Goal: Use online tool/utility: Utilize a website feature to perform a specific function

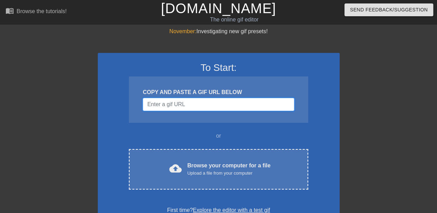
click at [177, 99] on input "Username" at bounding box center [218, 104] width 151 height 13
click at [168, 106] on input "Username" at bounding box center [218, 104] width 151 height 13
paste input "[URL][DOMAIN_NAME]"
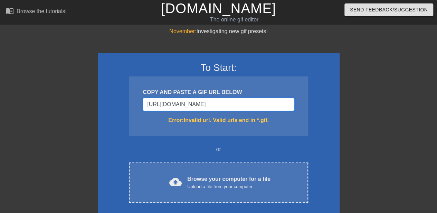
type input "[URL][DOMAIN_NAME]"
click at [163, 106] on input "[URL][DOMAIN_NAME]" at bounding box center [218, 104] width 151 height 13
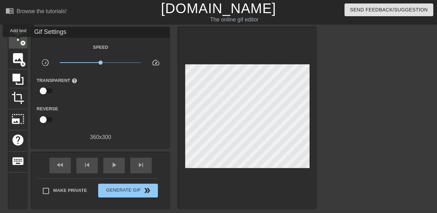
click at [18, 42] on span "title" at bounding box center [17, 36] width 13 height 13
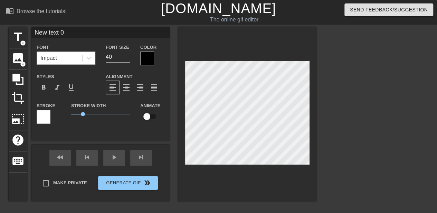
click at [72, 56] on div "Impact" at bounding box center [59, 58] width 45 height 12
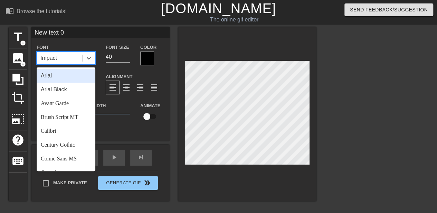
click at [64, 79] on div "Arial" at bounding box center [66, 76] width 59 height 14
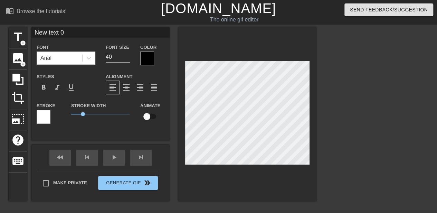
click at [71, 79] on div "Styles format_bold format_italic format_underline" at bounding box center [65, 83] width 69 height 22
click at [70, 58] on div "Arial" at bounding box center [59, 58] width 45 height 12
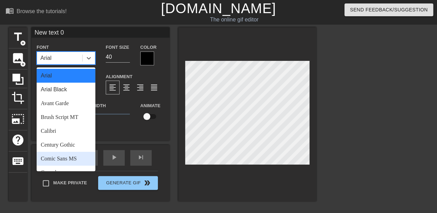
click at [69, 158] on div "Comic Sans MS" at bounding box center [66, 159] width 59 height 14
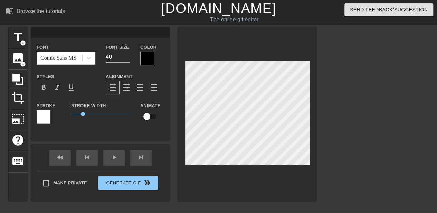
scroll to position [1, 1]
type input "x"
type textarea "x"
type input "xi"
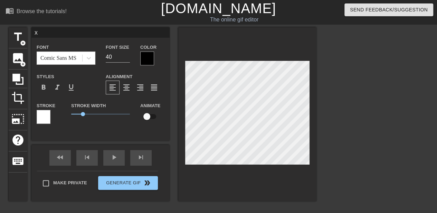
type textarea "xi"
type input "xia"
type textarea "xia"
type input "[PERSON_NAME]"
type textarea "[PERSON_NAME]"
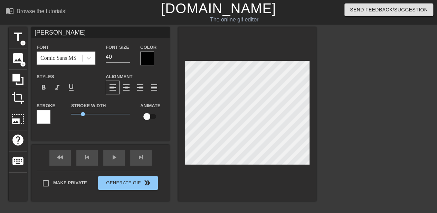
type input "小"
type textarea "小"
type input "小x"
type textarea "小x"
type input "小xi"
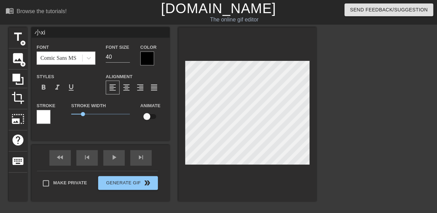
type textarea "小xi"
type input "小xia"
type textarea "小xia"
type input "[PERSON_NAME]"
type textarea "[PERSON_NAME]"
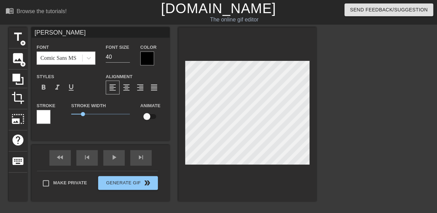
type input "小先"
type textarea "小先"
type input "小"
type textarea "小"
type input "小x"
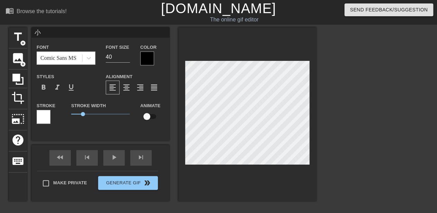
type textarea "小x"
type input "小xi"
type textarea "小xi"
type input "小xia"
type textarea "小xia"
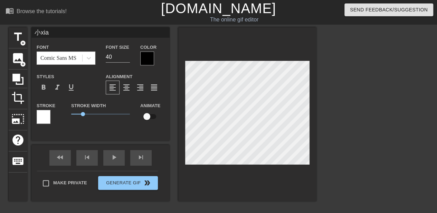
type input "[PERSON_NAME]"
type textarea "[PERSON_NAME]"
type input "[PERSON_NAME]"
type textarea "[PERSON_NAME]"
type input "小"
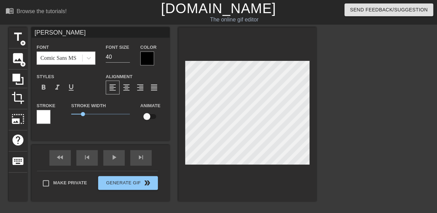
type textarea "小"
type input "a"
type textarea "a"
type input "an"
type textarea "an"
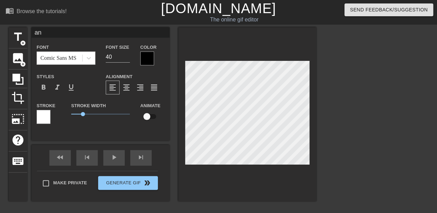
type input "a'na"
type textarea "a'na"
type input "an'an"
type textarea "an'an"
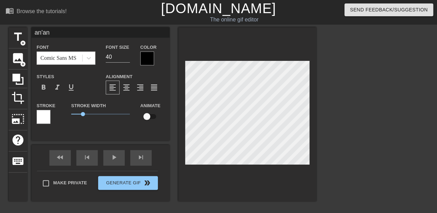
type input "安安"
type textarea "安安"
type input "安安x"
type textarea "安安x"
type input "[PERSON_NAME]"
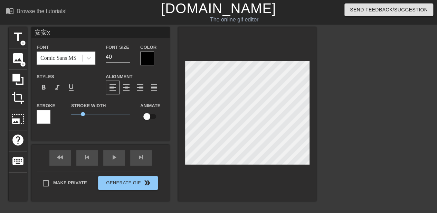
type textarea "[PERSON_NAME]"
type input "安安xie"
type textarea "安安xie"
type input "安安xie'x"
type textarea "安安xie'x"
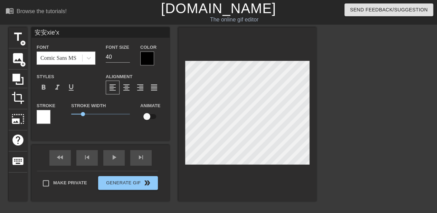
type input "安安xie'xi"
type textarea "安安xie'xi"
type input "安安xie'xie"
type textarea "安安xie'xie"
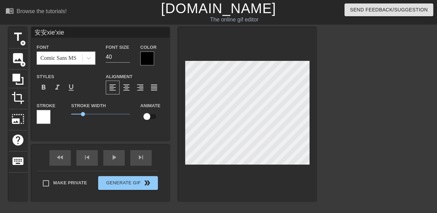
type input "安安谢谢"
type textarea "安安谢谢"
type input "[PERSON_NAME]"
type textarea "[PERSON_NAME]"
type input "[PERSON_NAME]"
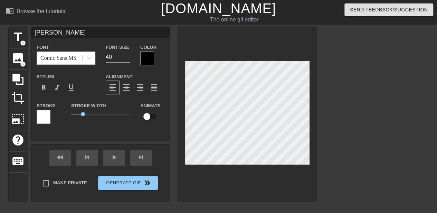
type textarea "[PERSON_NAME]"
type input "[PERSON_NAME]"
type textarea "[PERSON_NAME]"
type input "[PERSON_NAME]"
type textarea "[PERSON_NAME]"
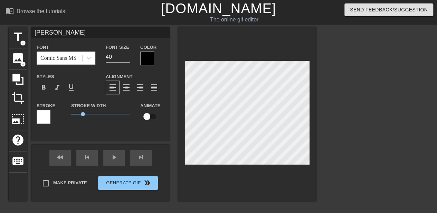
type input "[PERSON_NAME]"
type textarea "[PERSON_NAME]"
type input "[PERSON_NAME]"
type textarea "[PERSON_NAME]"
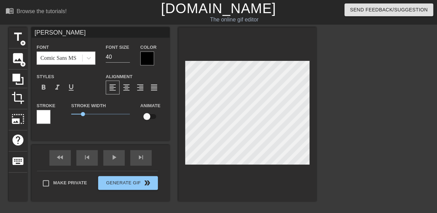
type input "[PERSON_NAME]l"
type textarea "[PERSON_NAME]l"
type input "[PERSON_NAME]月la"
type textarea "[PERSON_NAME]月la"
type input "[PERSON_NAME]"
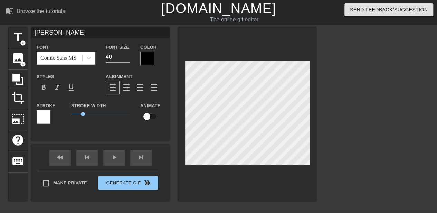
type textarea "[PERSON_NAME]"
click at [148, 59] on div at bounding box center [147, 58] width 14 height 14
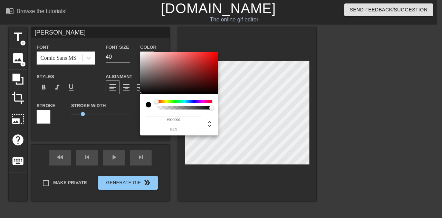
click at [204, 100] on div at bounding box center [185, 101] width 56 height 3
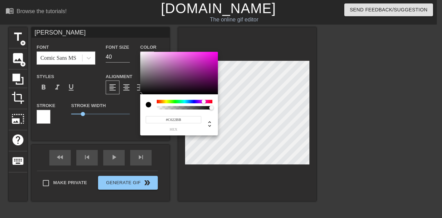
click at [204, 61] on div at bounding box center [179, 73] width 78 height 43
type input "#E72ADB"
click at [204, 56] on div at bounding box center [179, 73] width 78 height 43
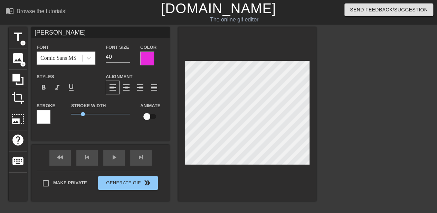
scroll to position [1, 1]
type input "[PERSON_NAME]"
type textarea "[PERSON_NAME]"
type input "[PERSON_NAME]"
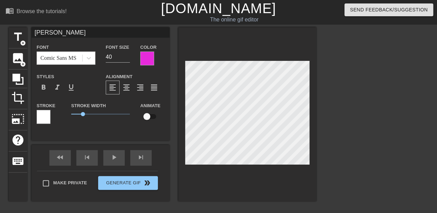
type textarea "[PERSON_NAME]"
type input "[PERSON_NAME]"
type textarea "[PERSON_NAME]"
click at [46, 115] on div at bounding box center [44, 117] width 14 height 14
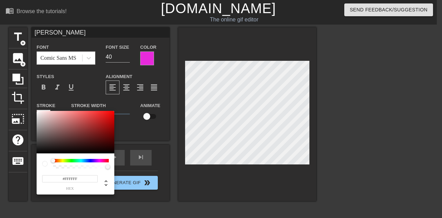
type input "[PERSON_NAME]"
type input "#E5CACA"
click at [46, 115] on div at bounding box center [76, 132] width 78 height 43
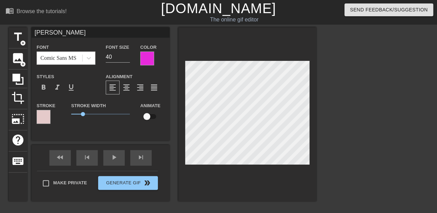
scroll to position [2, 1]
type input "[PERSON_NAME]"
type textarea "[PERSON_NAME]"
type input "[PERSON_NAME]"
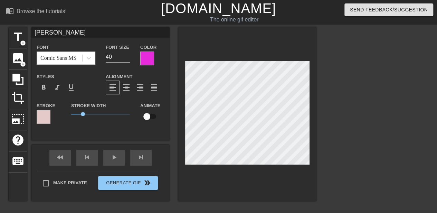
type textarea "[PERSON_NAME]"
type input "[PERSON_NAME]"
type textarea "[PERSON_NAME]"
type input "[PERSON_NAME]"
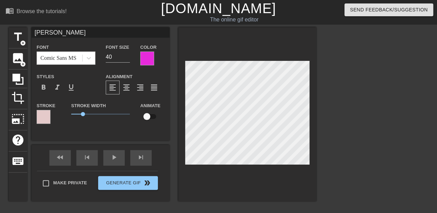
type textarea "[PERSON_NAME]"
type input "[PERSON_NAME]"
type textarea "[PERSON_NAME]"
click at [147, 117] on input "checkbox" at bounding box center [146, 116] width 39 height 13
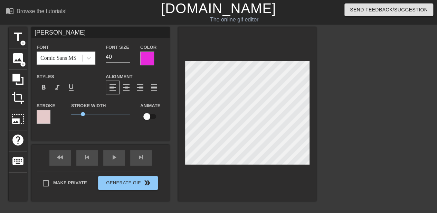
checkbox input "true"
click at [128, 91] on span "format_align_center" at bounding box center [126, 87] width 8 height 8
type input "[PERSON_NAME]"
type textarea "[PERSON_NAME]"
click at [140, 86] on span "format_align_right" at bounding box center [140, 87] width 8 height 8
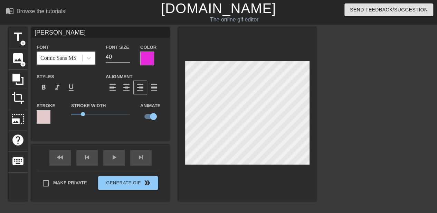
type input "[PERSON_NAME]"
type textarea "[PERSON_NAME]"
type input "[PERSON_NAME]"
type textarea "[PERSON_NAME]"
type input "[PERSON_NAME]"
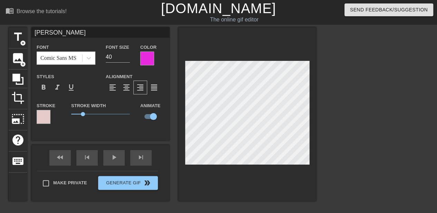
type textarea "[PERSON_NAME]"
type input "[PERSON_NAME]"
type textarea "[PERSON_NAME]"
type input "[PERSON_NAME]"
type textarea "[PERSON_NAME]"
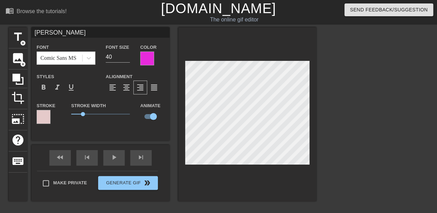
type input "[PERSON_NAME]"
type textarea "[PERSON_NAME]"
type input "[PERSON_NAME]"
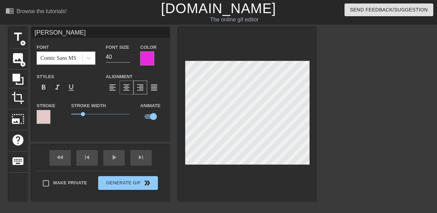
type textarea "[PERSON_NAME]"
click at [126, 92] on div "format_align_center" at bounding box center [126, 87] width 14 height 14
click at [148, 118] on input "checkbox" at bounding box center [153, 116] width 39 height 13
checkbox input "false"
type input "[PERSON_NAME]"
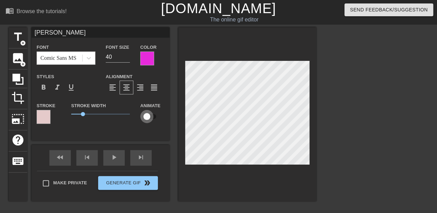
click at [148, 118] on input "checkbox" at bounding box center [146, 116] width 39 height 13
checkbox input "true"
type input "[PERSON_NAME]"
click at [45, 118] on div at bounding box center [44, 117] width 14 height 14
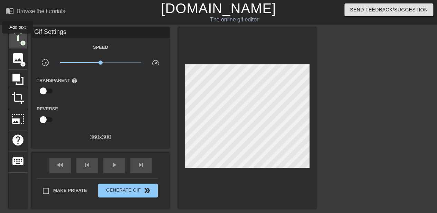
click at [18, 38] on span "title" at bounding box center [17, 36] width 13 height 13
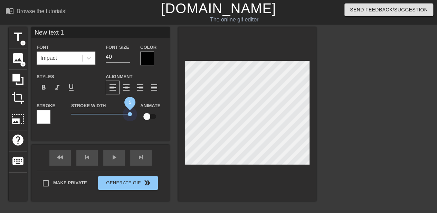
drag, startPoint x: 83, startPoint y: 116, endPoint x: 180, endPoint y: 137, distance: 98.9
click at [180, 137] on div "title add_circle image add_circle crop photo_size_select_large help keyboard Ne…" at bounding box center [163, 114] width 308 height 174
click at [223, 153] on div at bounding box center [223, 153] width 0 height 0
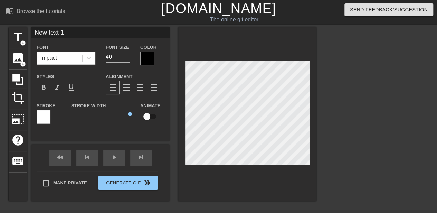
click at [216, 153] on div at bounding box center [216, 153] width 0 height 0
type input "New 1"
type textarea "New 1"
type input "New 1"
type textarea "New 1"
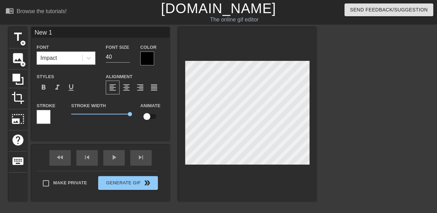
type input "Ne 1"
type textarea "Ne 1"
type input "N 1"
type textarea "N 1"
type input "N"
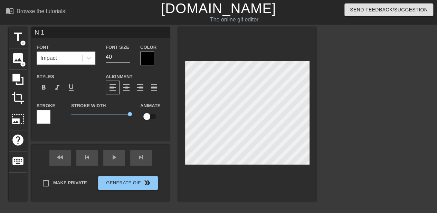
type textarea "N"
type input "N"
type textarea "N"
type input "[PERSON_NAME]"
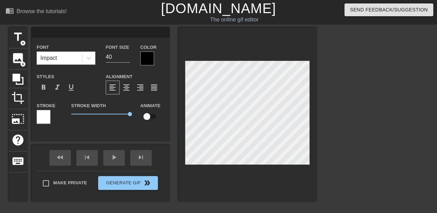
checkbox input "true"
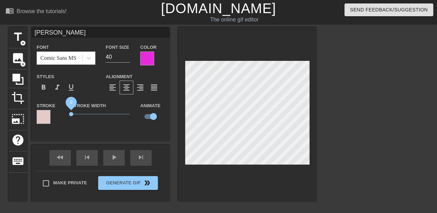
drag, startPoint x: 85, startPoint y: 114, endPoint x: 68, endPoint y: 116, distance: 17.3
click at [68, 116] on div "Stroke Width 0" at bounding box center [100, 115] width 69 height 29
click at [142, 56] on div at bounding box center [147, 58] width 14 height 14
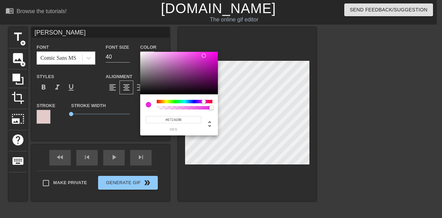
type input "[PERSON_NAME]"
type input "#F4B3F0"
click at [161, 54] on div at bounding box center [179, 73] width 78 height 43
type input "[PERSON_NAME]"
type input "#E79FE3"
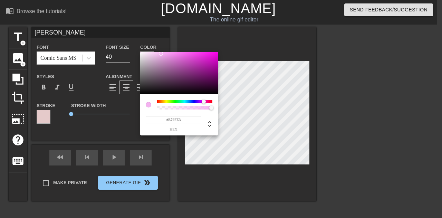
click at [164, 56] on div at bounding box center [163, 56] width 4 height 4
type input "[PERSON_NAME]"
type input "#EBA1E7"
click at [165, 55] on div at bounding box center [165, 55] width 4 height 4
type input "[PERSON_NAME]"
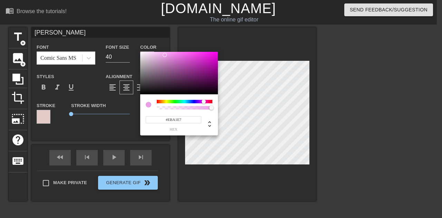
type input "#ED96E9"
click at [169, 55] on div at bounding box center [179, 73] width 78 height 43
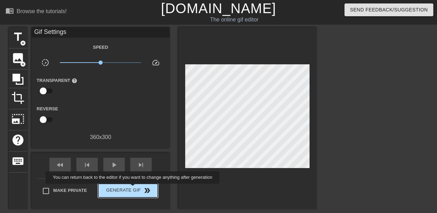
click at [133, 188] on span "Generate Gif double_arrow" at bounding box center [128, 190] width 54 height 8
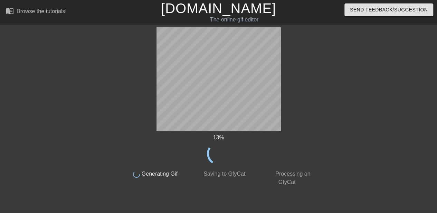
scroll to position [0, 3]
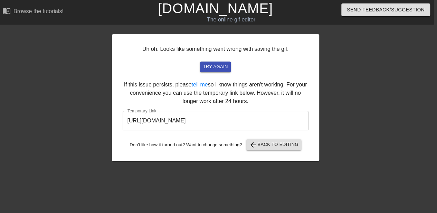
click at [233, 117] on input "[URL][DOMAIN_NAME]" at bounding box center [216, 120] width 186 height 19
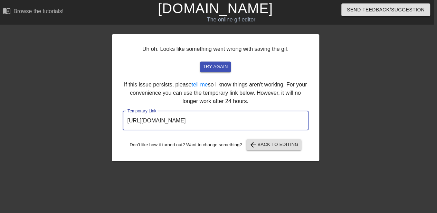
click at [233, 117] on input "[URL][DOMAIN_NAME]" at bounding box center [216, 120] width 186 height 19
click at [210, 69] on span "try again" at bounding box center [215, 67] width 25 height 8
